Goal: Check status: Check status

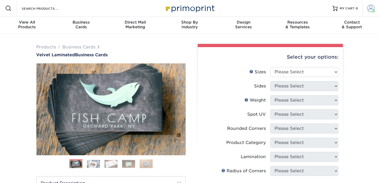
click at [369, 7] on span at bounding box center [370, 8] width 7 height 7
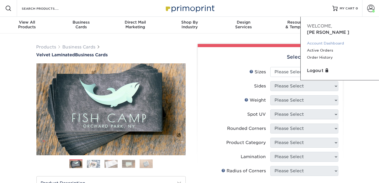
click at [327, 40] on link "Account Dashboard" at bounding box center [340, 43] width 66 height 7
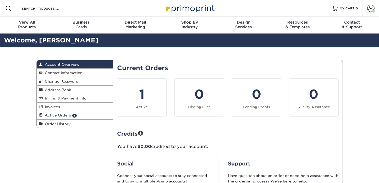
click at [65, 116] on span "Active Orders" at bounding box center [57, 115] width 28 height 4
